Goal: Task Accomplishment & Management: Use online tool/utility

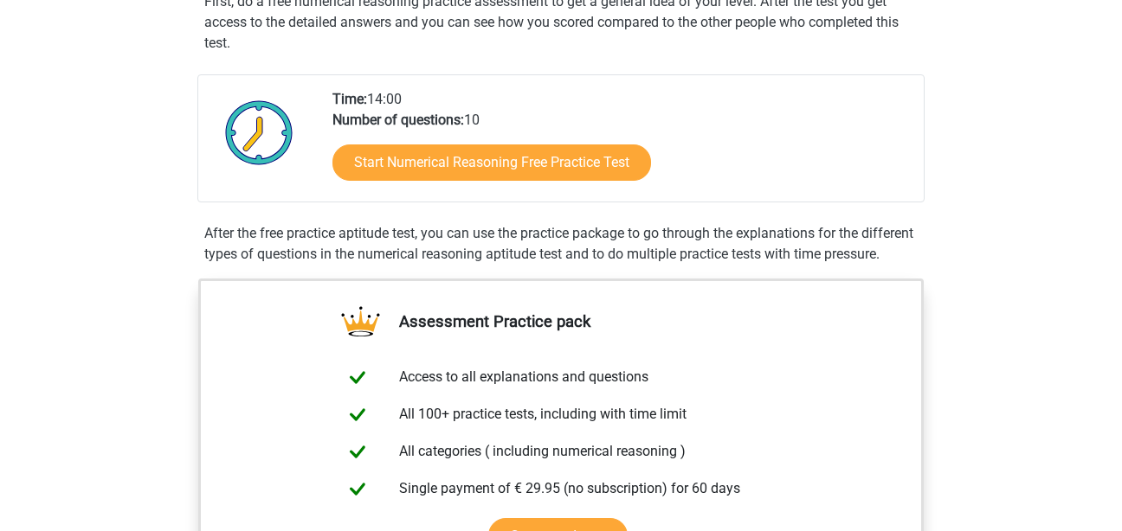
scroll to position [340, 0]
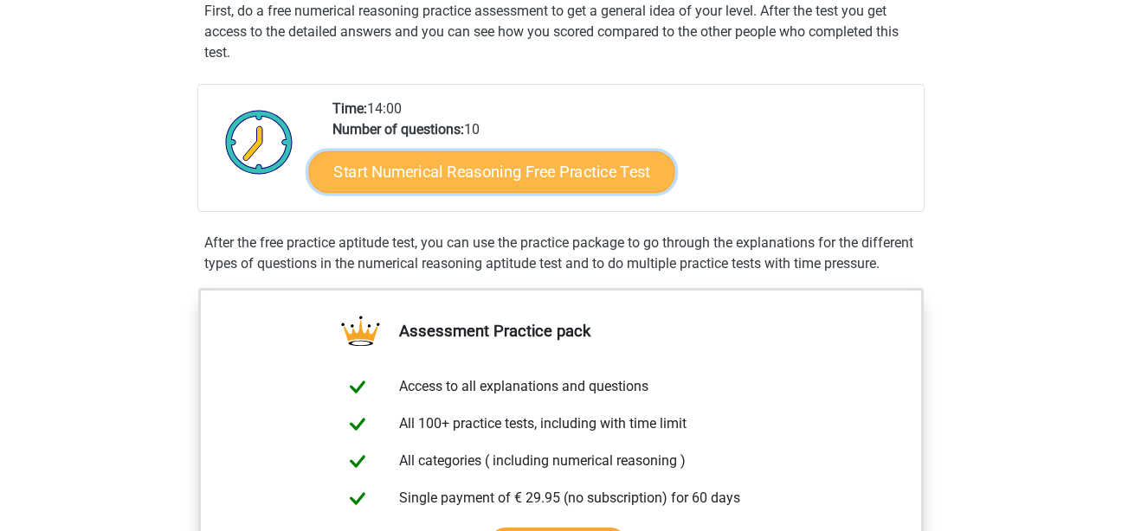
click at [426, 178] on link "Start Numerical Reasoning Free Practice Test" at bounding box center [492, 172] width 366 height 42
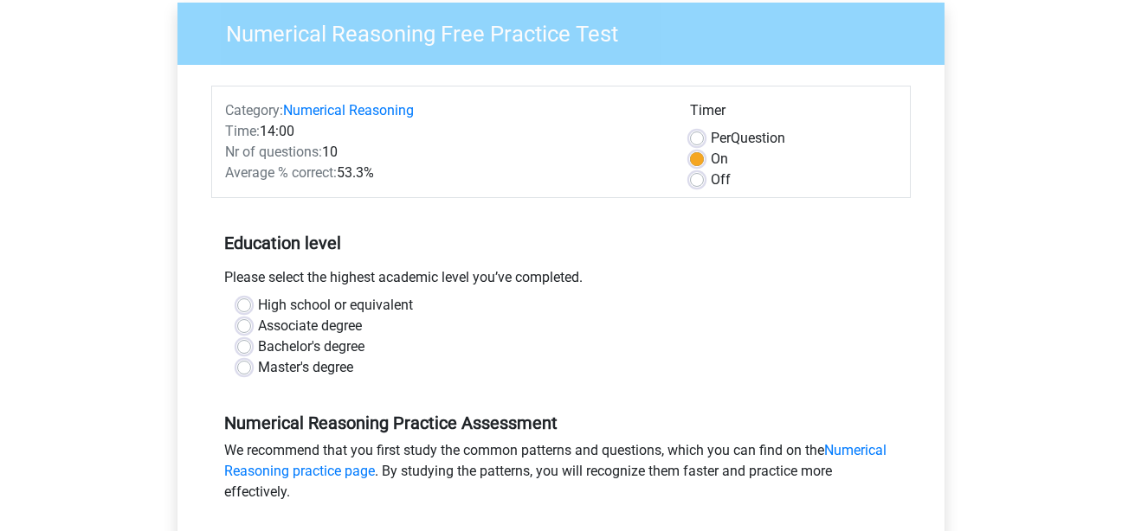
scroll to position [147, 0]
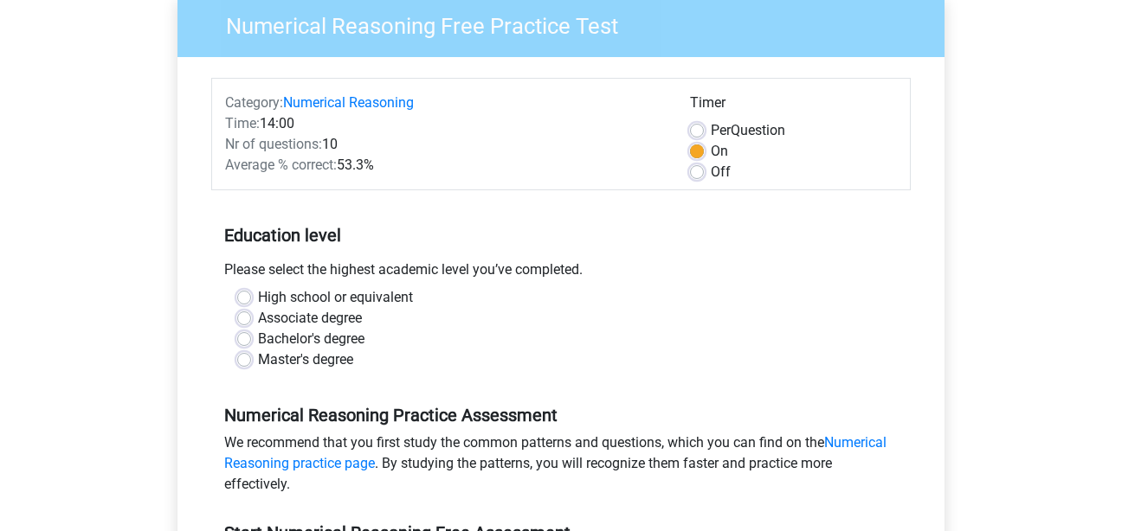
click at [258, 365] on label "Master's degree" at bounding box center [305, 360] width 95 height 21
click at [248, 365] on input "Master's degree" at bounding box center [244, 358] width 14 height 17
radio input "true"
click at [711, 173] on label "Off" at bounding box center [721, 172] width 20 height 21
click at [701, 173] on input "Off" at bounding box center [697, 170] width 14 height 17
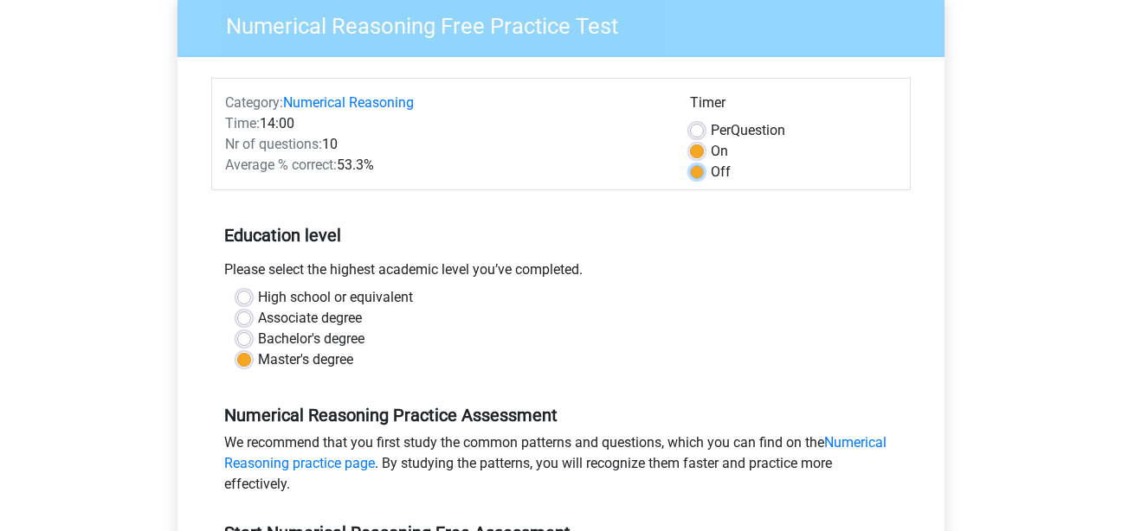
radio input "true"
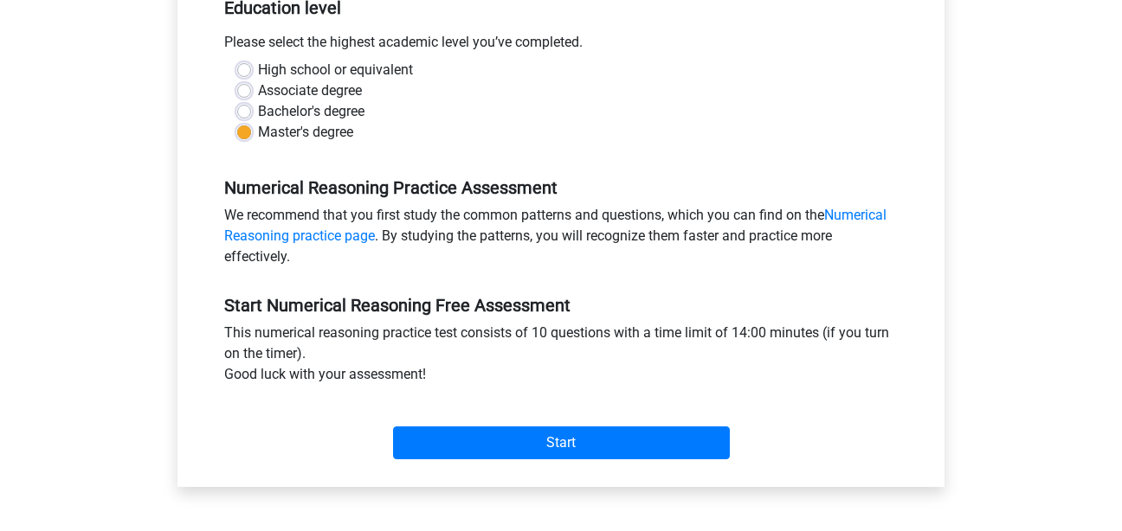
scroll to position [377, 0]
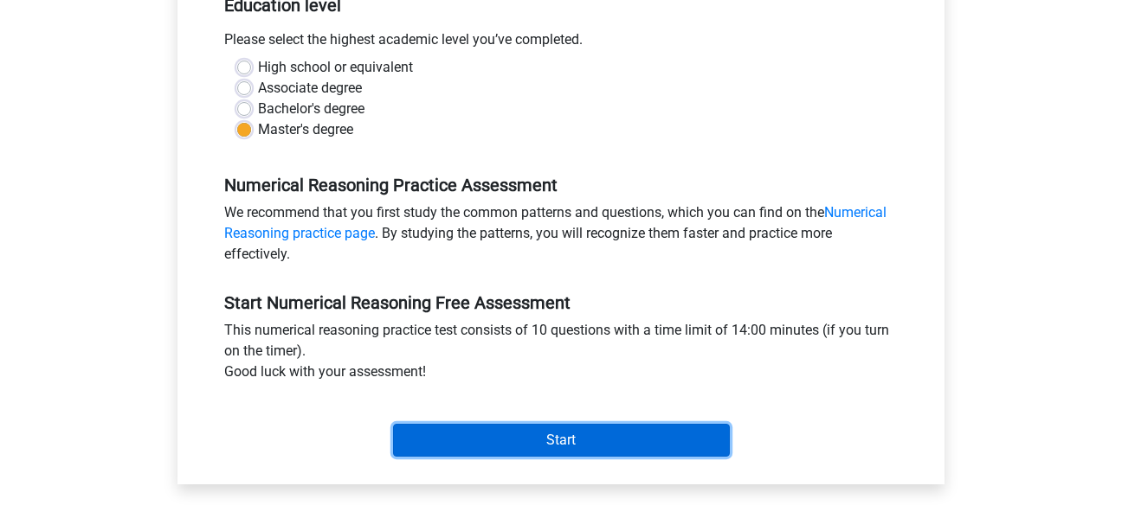
click at [576, 425] on input "Start" at bounding box center [561, 440] width 337 height 33
